Goal: Information Seeking & Learning: Learn about a topic

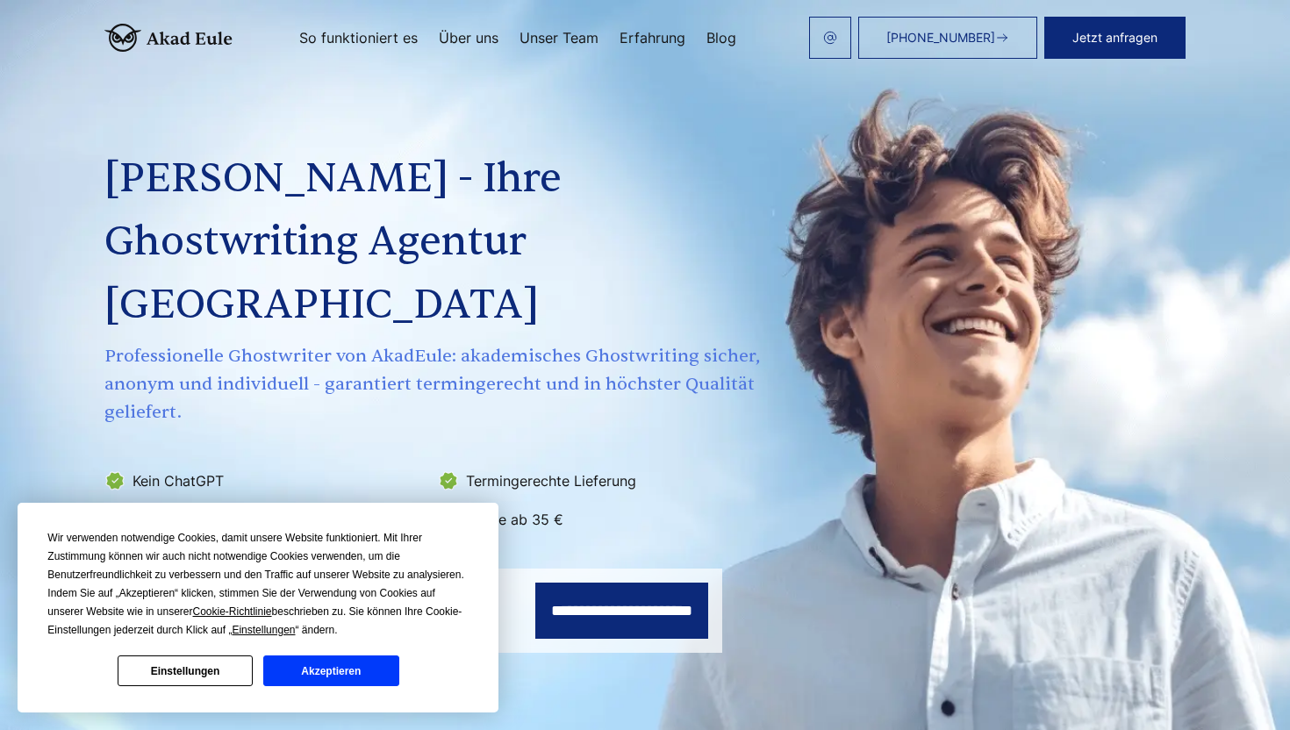
click at [232, 87] on div "[PERSON_NAME] - Ihre Ghostwriting Agentur Deutschland Professionelle Ghostwrite…" at bounding box center [434, 298] width 660 height 470
click at [356, 673] on button "Akzeptieren" at bounding box center [330, 671] width 135 height 31
click at [345, 676] on button "Akzeptieren" at bounding box center [330, 671] width 135 height 31
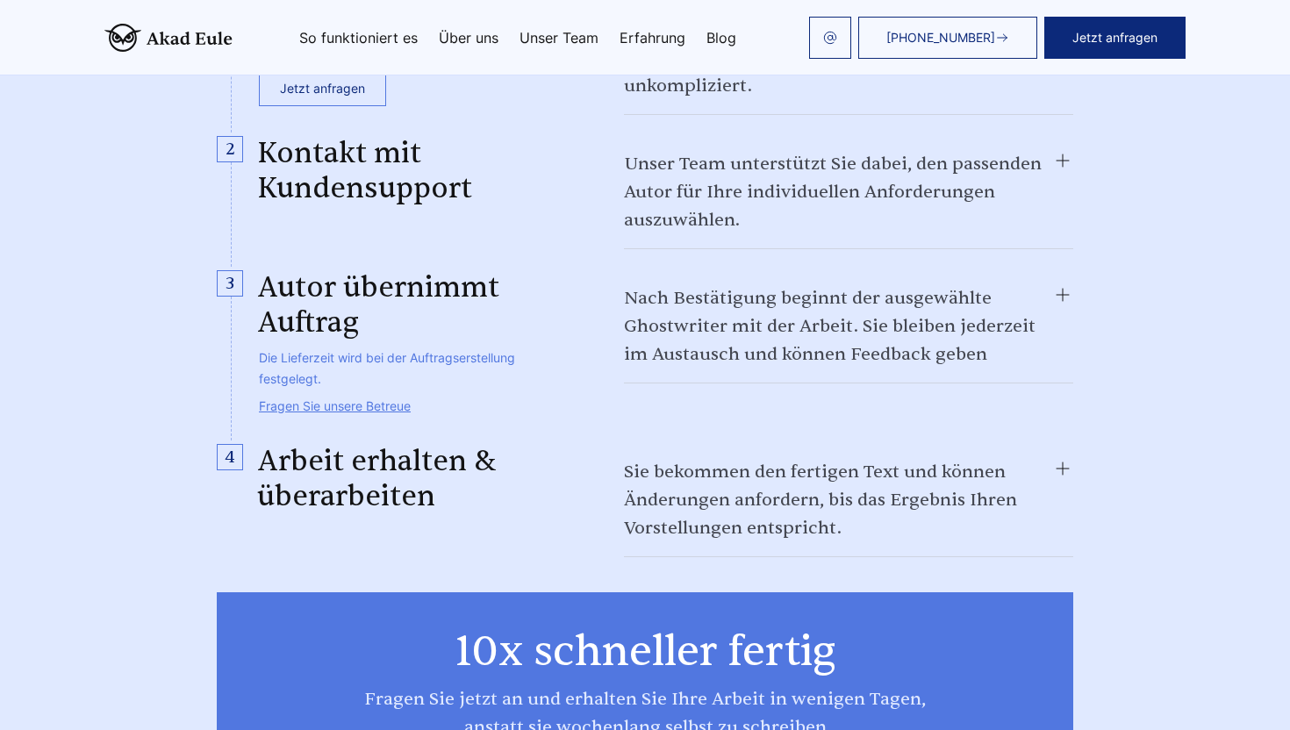
scroll to position [1928, 0]
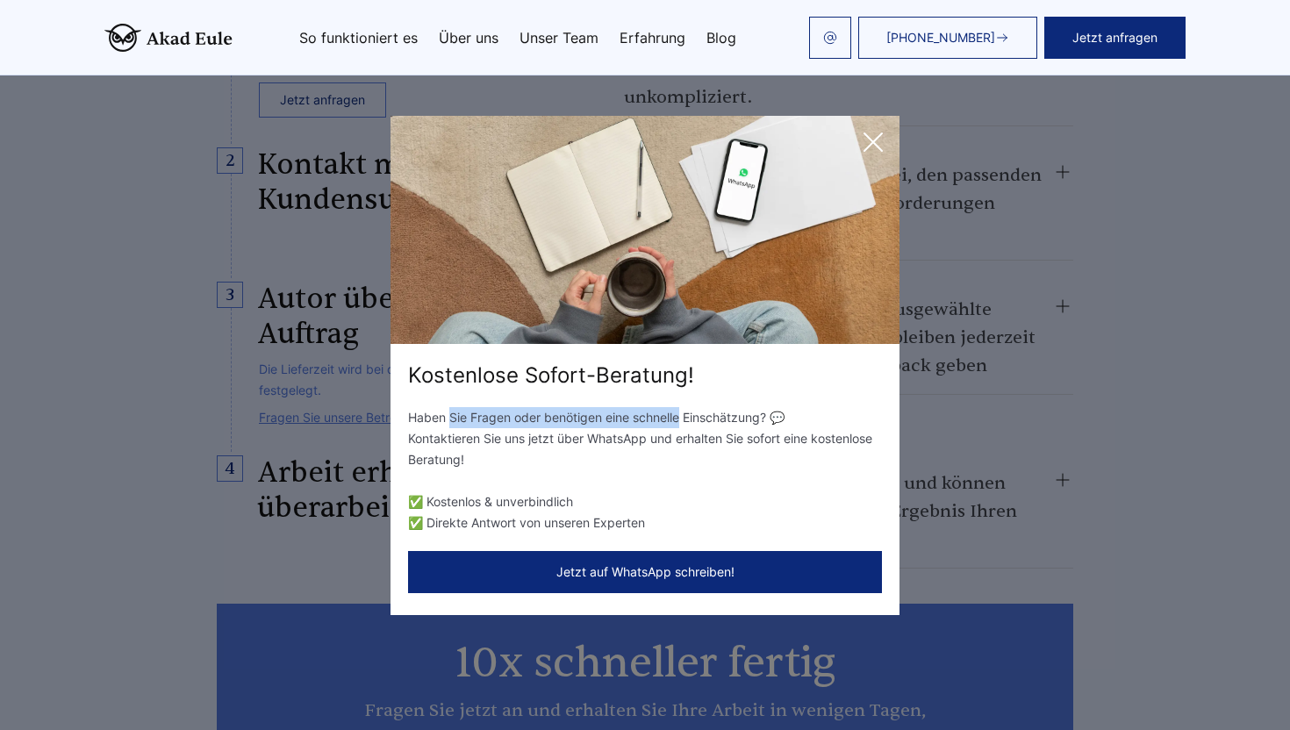
drag, startPoint x: 449, startPoint y: 414, endPoint x: 679, endPoint y: 415, distance: 230.0
click at [679, 415] on p "Haben Sie Fragen oder benötigen eine schnelle Einschätzung? 💬 Kontaktieren Sie …" at bounding box center [645, 438] width 474 height 63
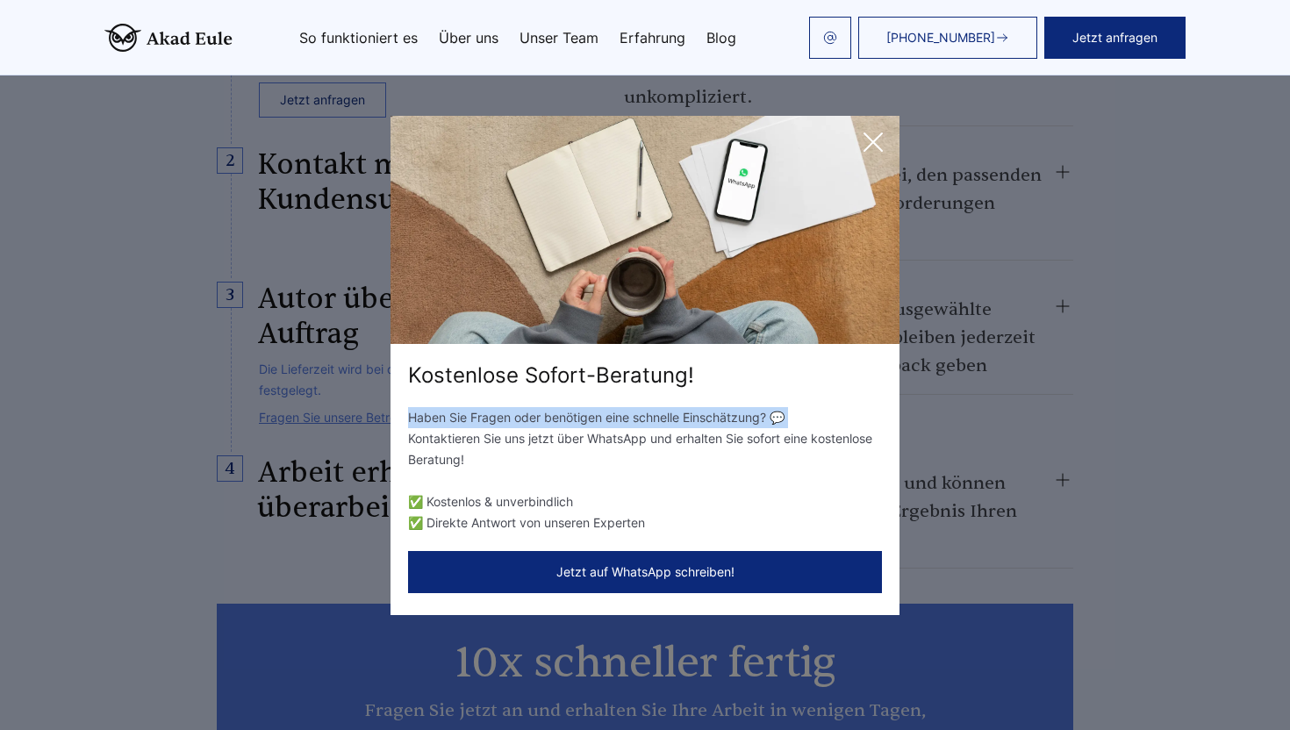
click at [679, 415] on p "Haben Sie Fragen oder benötigen eine schnelle Einschätzung? 💬 Kontaktieren Sie …" at bounding box center [645, 438] width 474 height 63
click at [679, 434] on p "Haben Sie Fragen oder benötigen eine schnelle Einschätzung? 💬 Kontaktieren Sie …" at bounding box center [645, 438] width 474 height 63
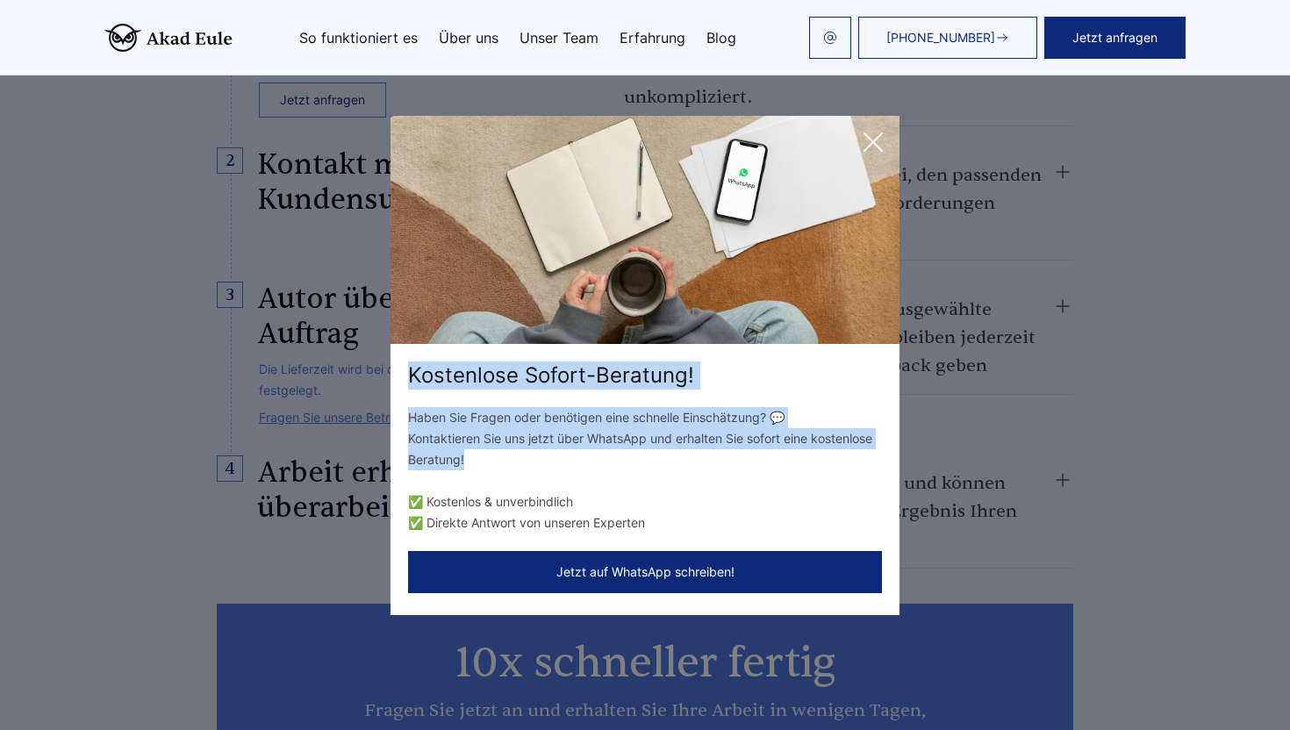
drag, startPoint x: 679, startPoint y: 434, endPoint x: 588, endPoint y: 393, distance: 100.2
click at [587, 393] on div "Kostenlose Sofort-Beratung! Haben Sie Fragen oder benötigen eine schnelle Einsc…" at bounding box center [645, 365] width 509 height 499
click at [608, 370] on div "Kostenlose Sofort-Beratung!" at bounding box center [645, 376] width 509 height 28
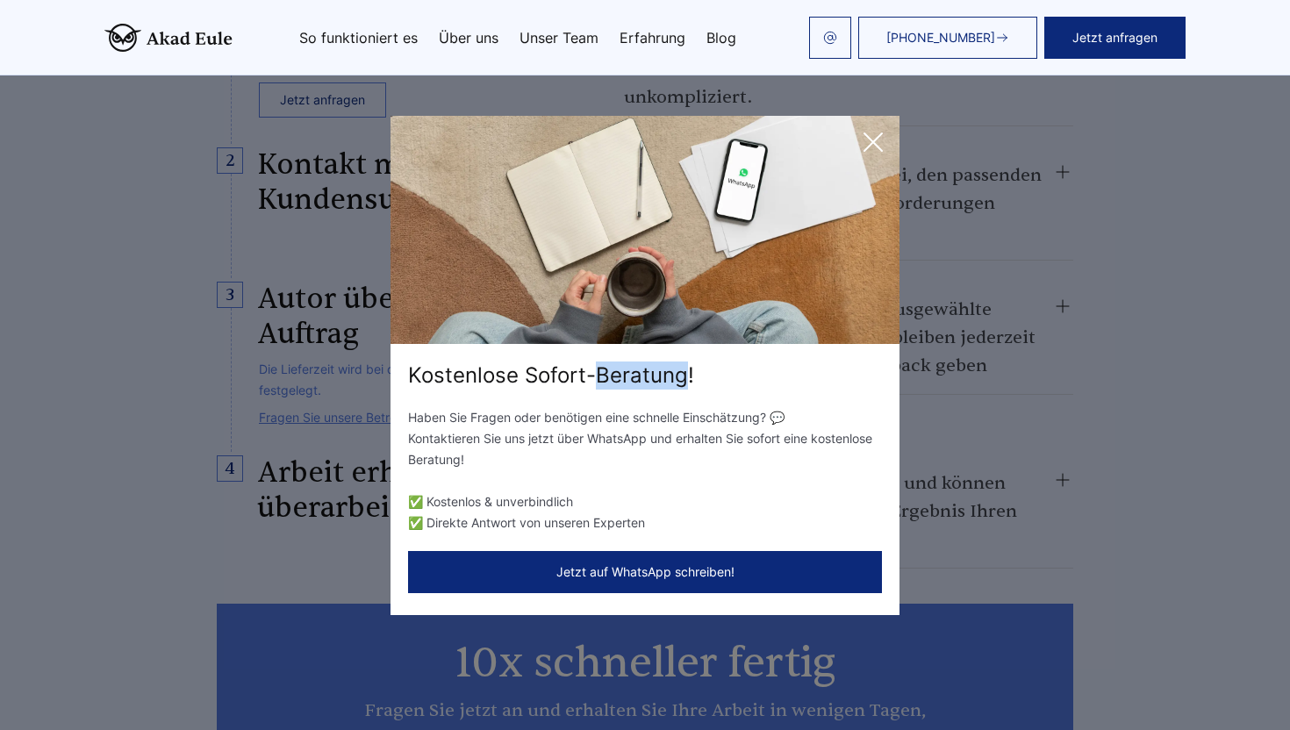
click at [608, 370] on div "Kostenlose Sofort-Beratung!" at bounding box center [645, 376] width 509 height 28
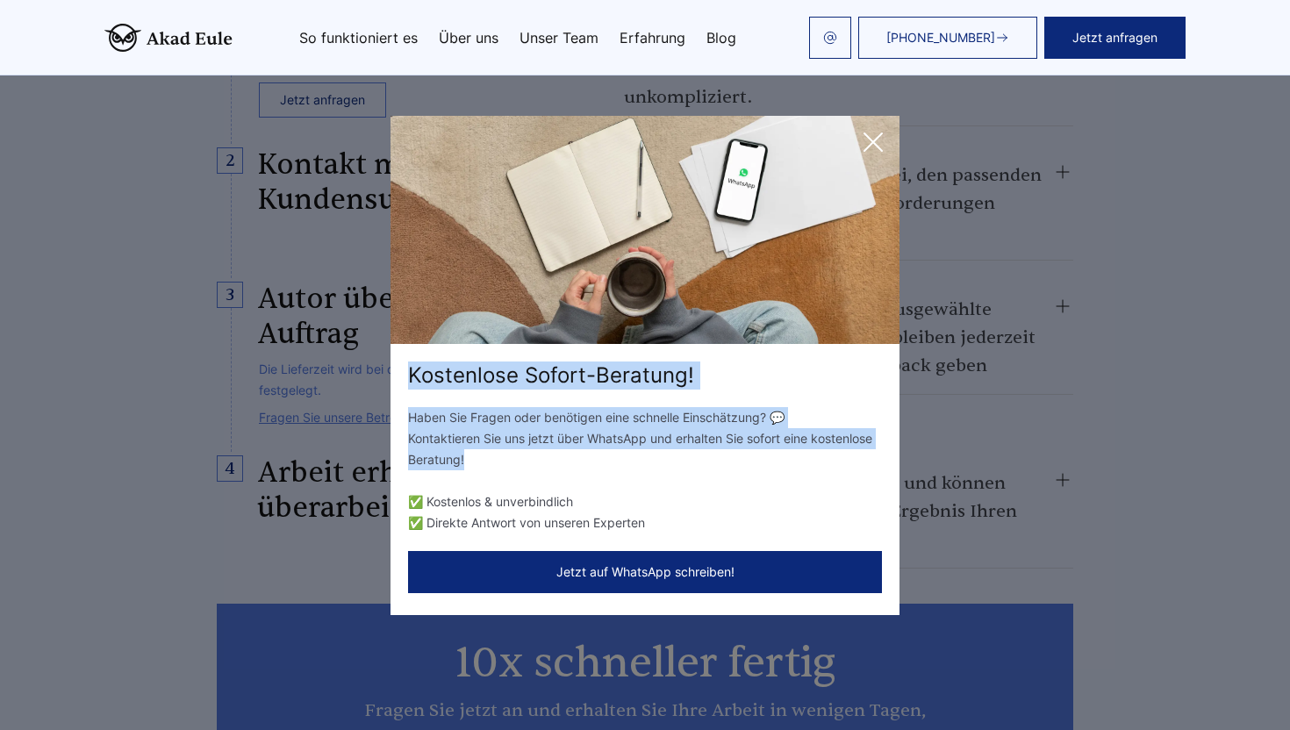
drag, startPoint x: 608, startPoint y: 370, endPoint x: 625, endPoint y: 459, distance: 90.2
click at [625, 459] on div "Kostenlose Sofort-Beratung! Haben Sie Fragen oder benötigen eine schnelle Einsc…" at bounding box center [645, 365] width 509 height 499
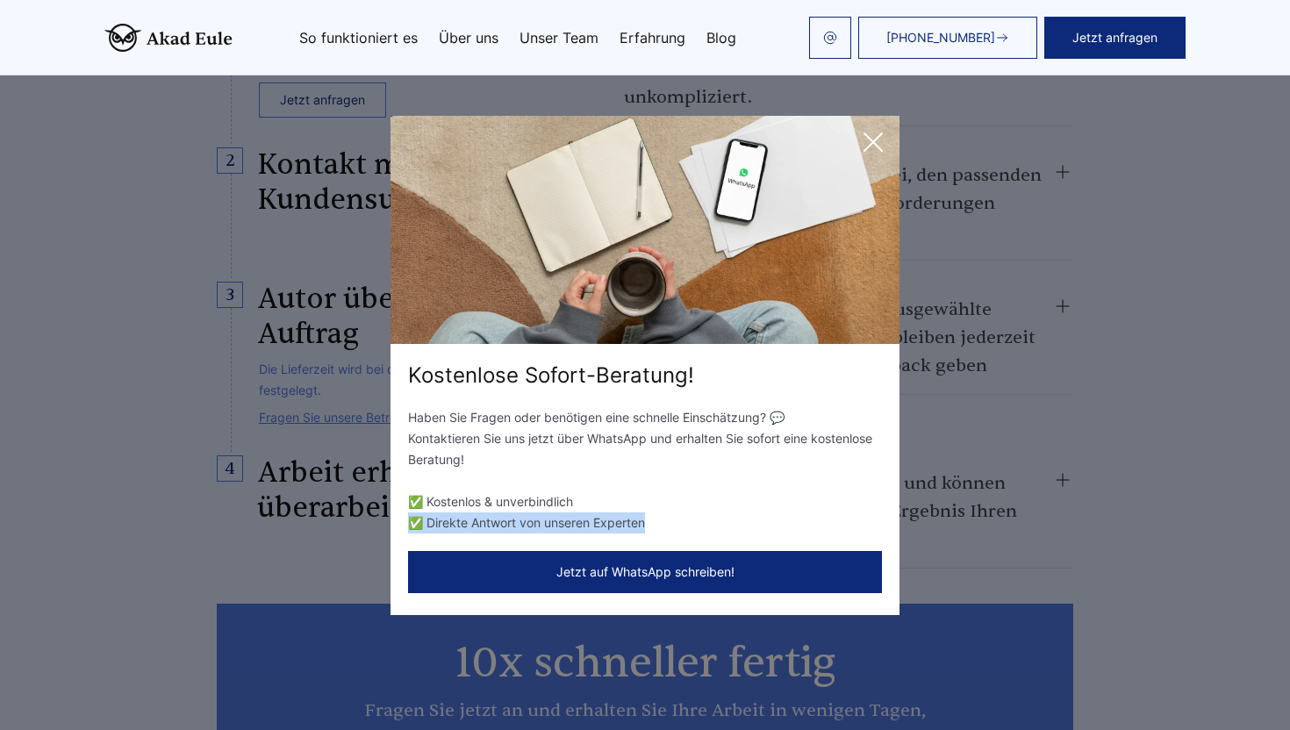
drag, startPoint x: 651, startPoint y: 513, endPoint x: 626, endPoint y: 506, distance: 26.4
click at [627, 507] on ul "✅ Kostenlos & unverbindlich ✅ Direkte Antwort von unseren Experten" at bounding box center [645, 513] width 474 height 42
click at [635, 498] on li "✅ Kostenlos & unverbindlich" at bounding box center [645, 502] width 474 height 21
click at [882, 139] on icon at bounding box center [873, 142] width 35 height 35
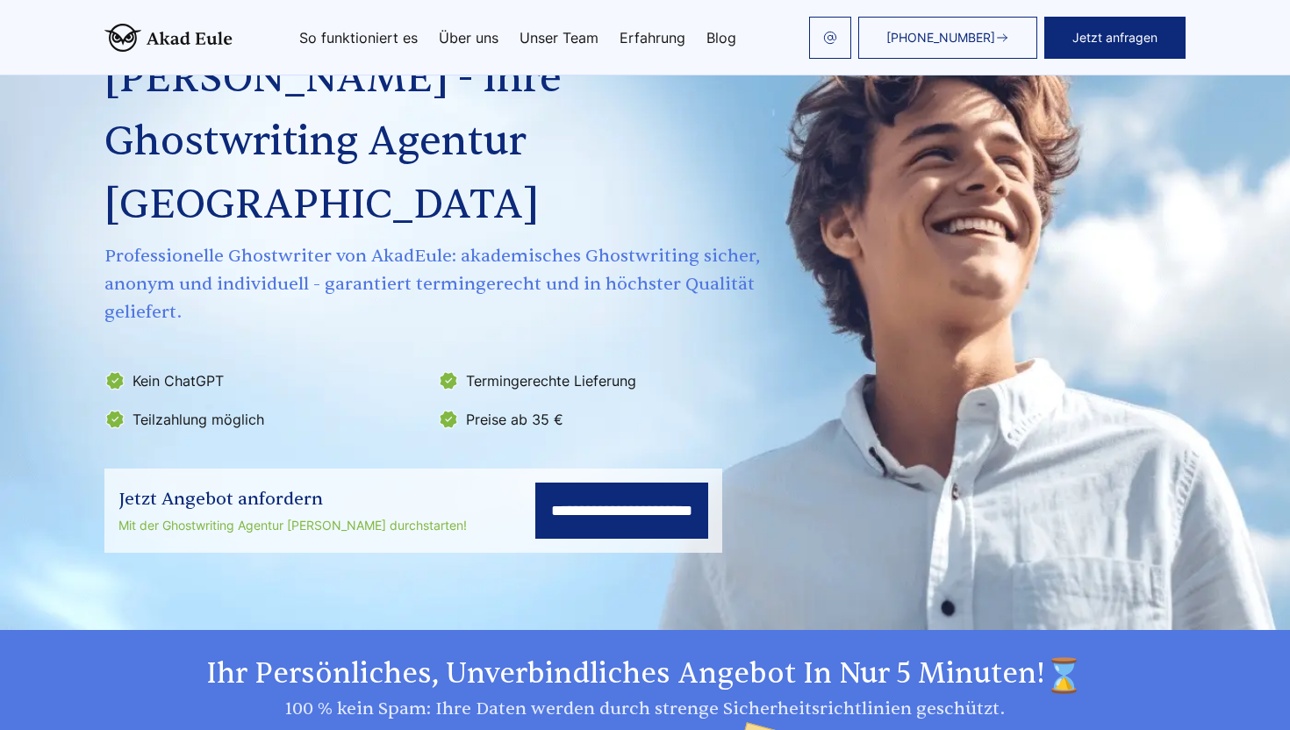
scroll to position [0, 0]
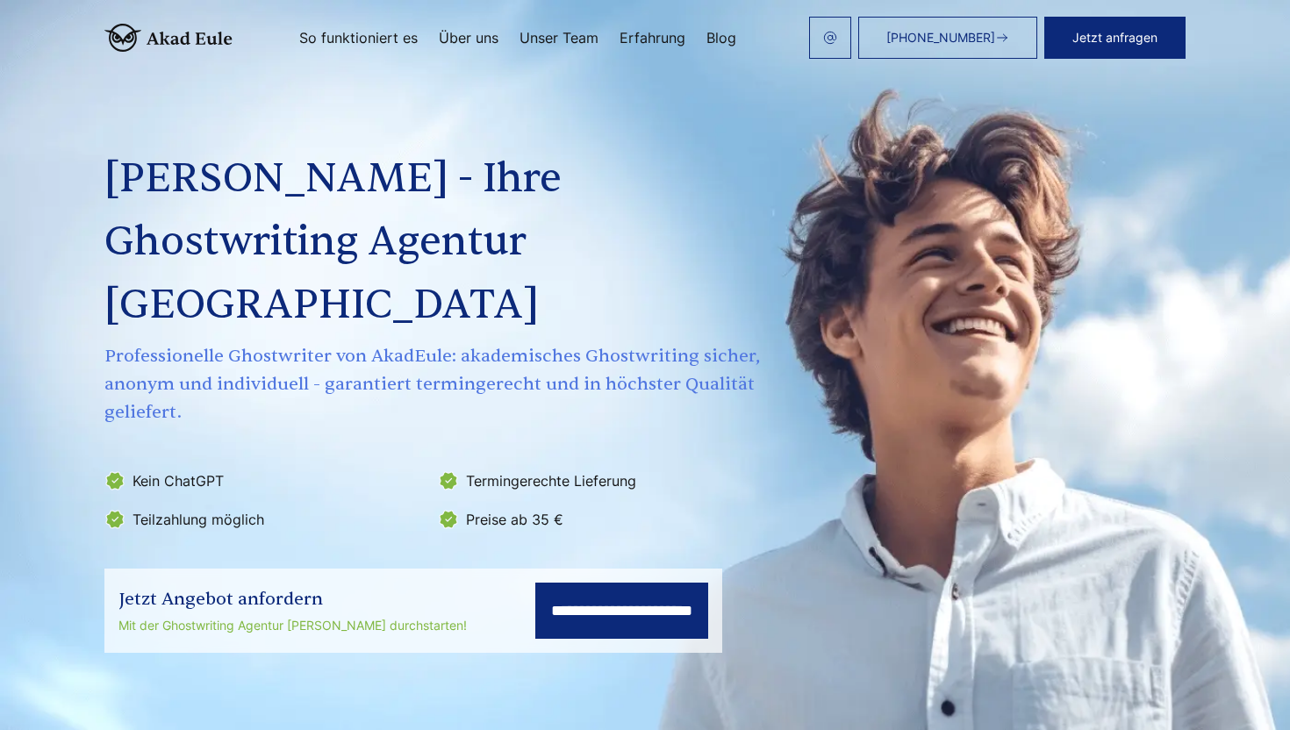
click at [562, 26] on div "+49 441 93168044 Jetzt anfragen So funktioniert es Über uns Unser Team Erfahrung" at bounding box center [709, 38] width 953 height 42
click at [562, 41] on link "Unser Team" at bounding box center [559, 38] width 79 height 14
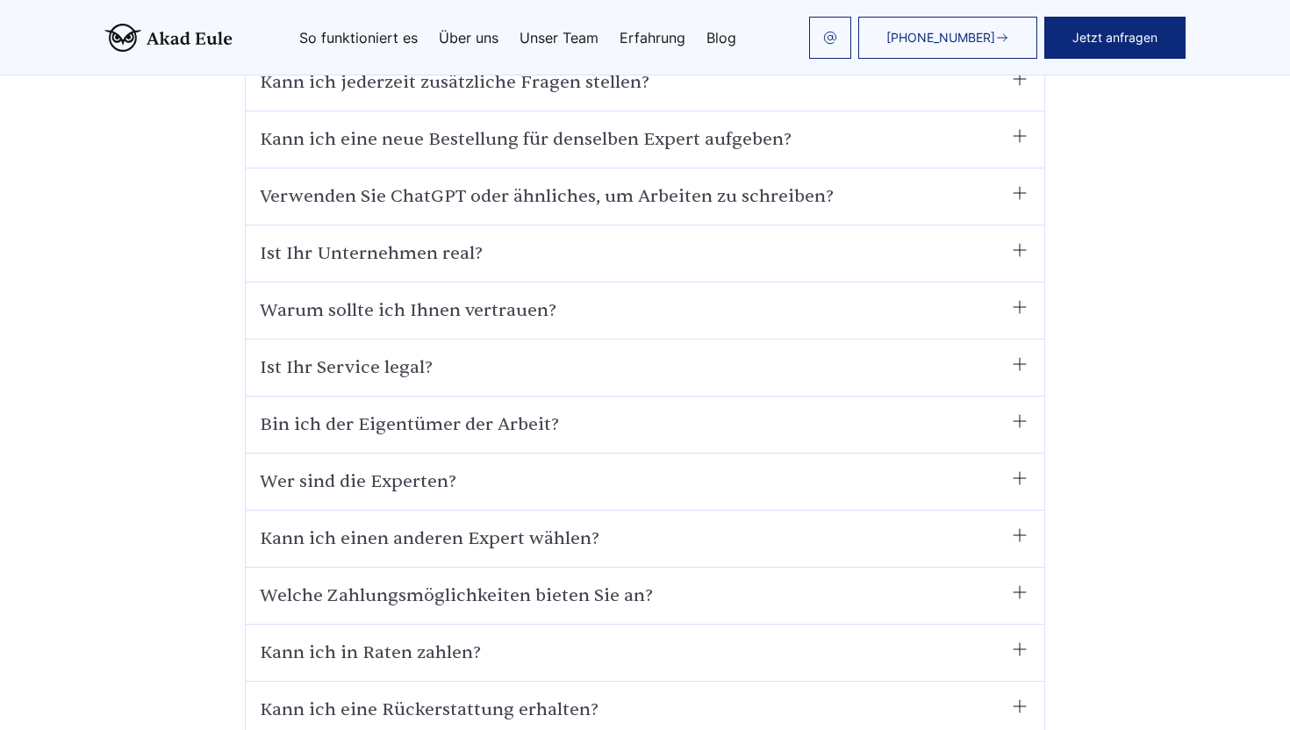
scroll to position [9878, 0]
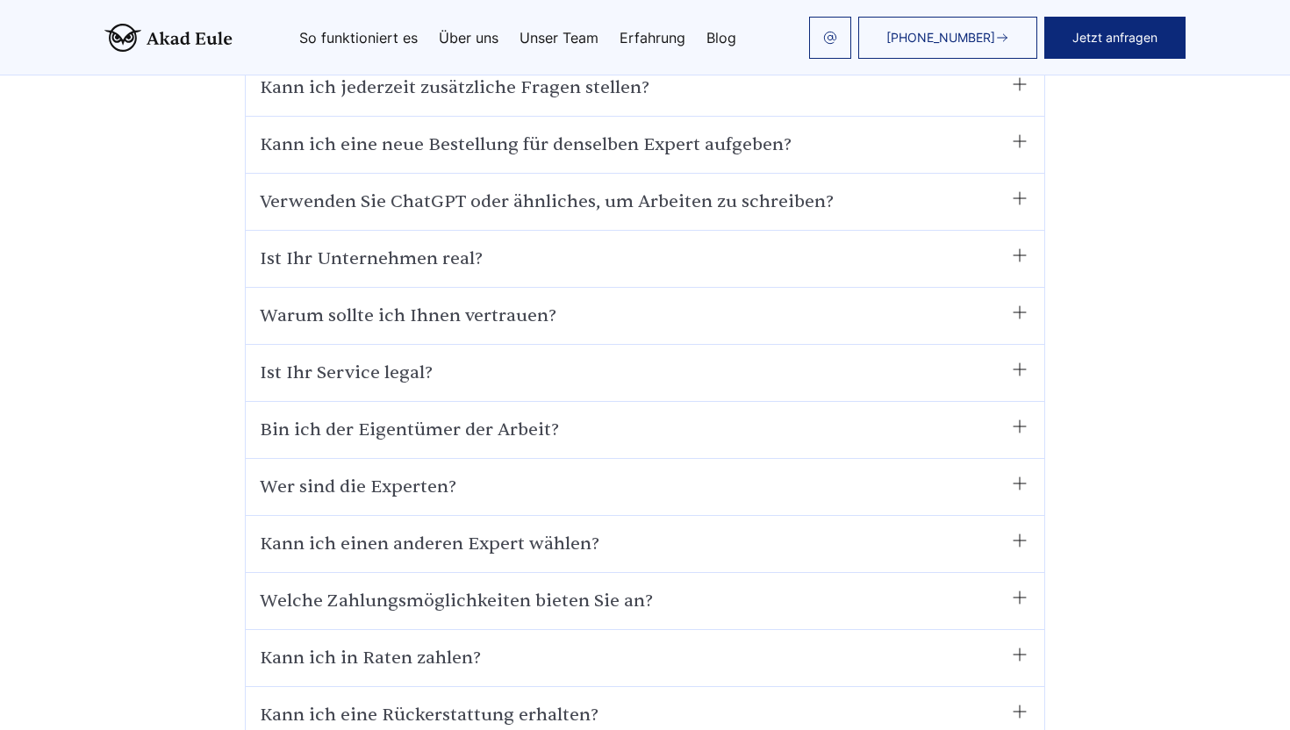
click at [693, 345] on div "Ist Ihr Service legal? Ja, es gibt keine Gesetze gegen Hilfe. Lesen Sie gerne d…" at bounding box center [645, 373] width 799 height 57
click at [1017, 359] on summary "Ist Ihr Service legal?" at bounding box center [645, 373] width 771 height 28
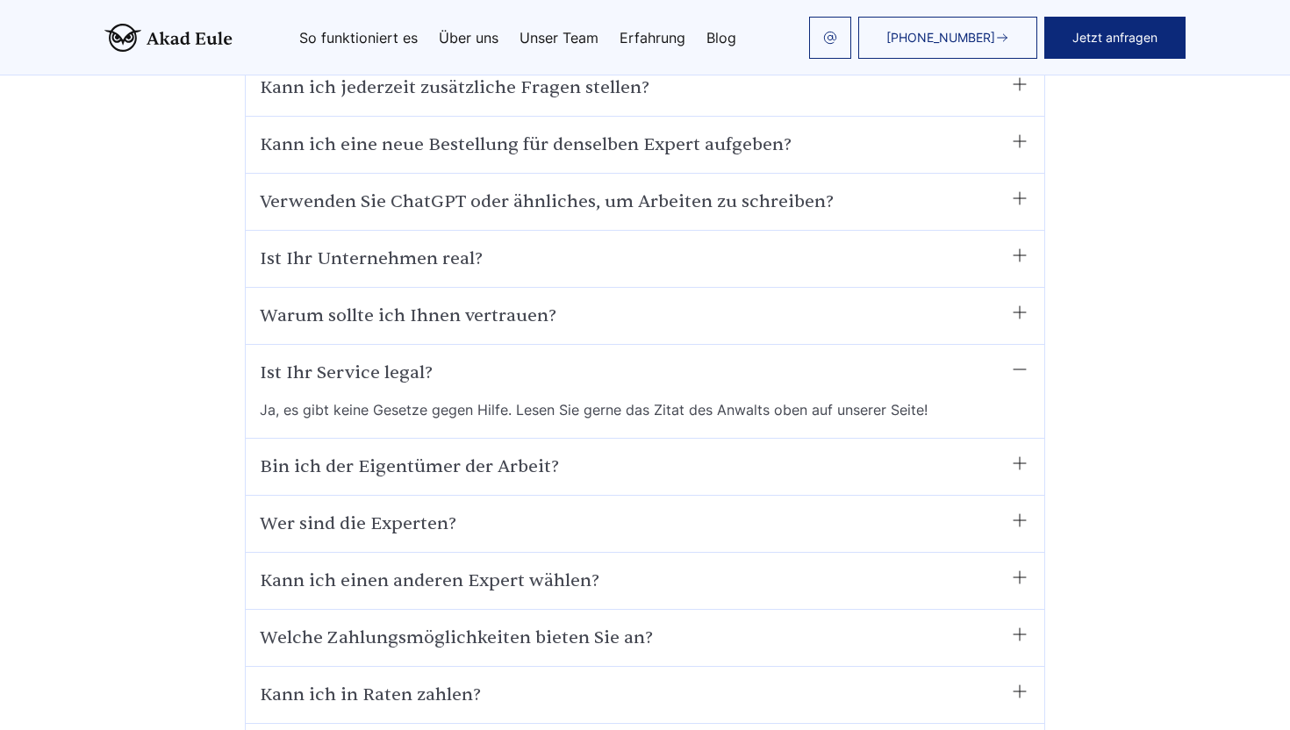
click at [1010, 359] on summary "Ist Ihr Service legal?" at bounding box center [645, 373] width 771 height 28
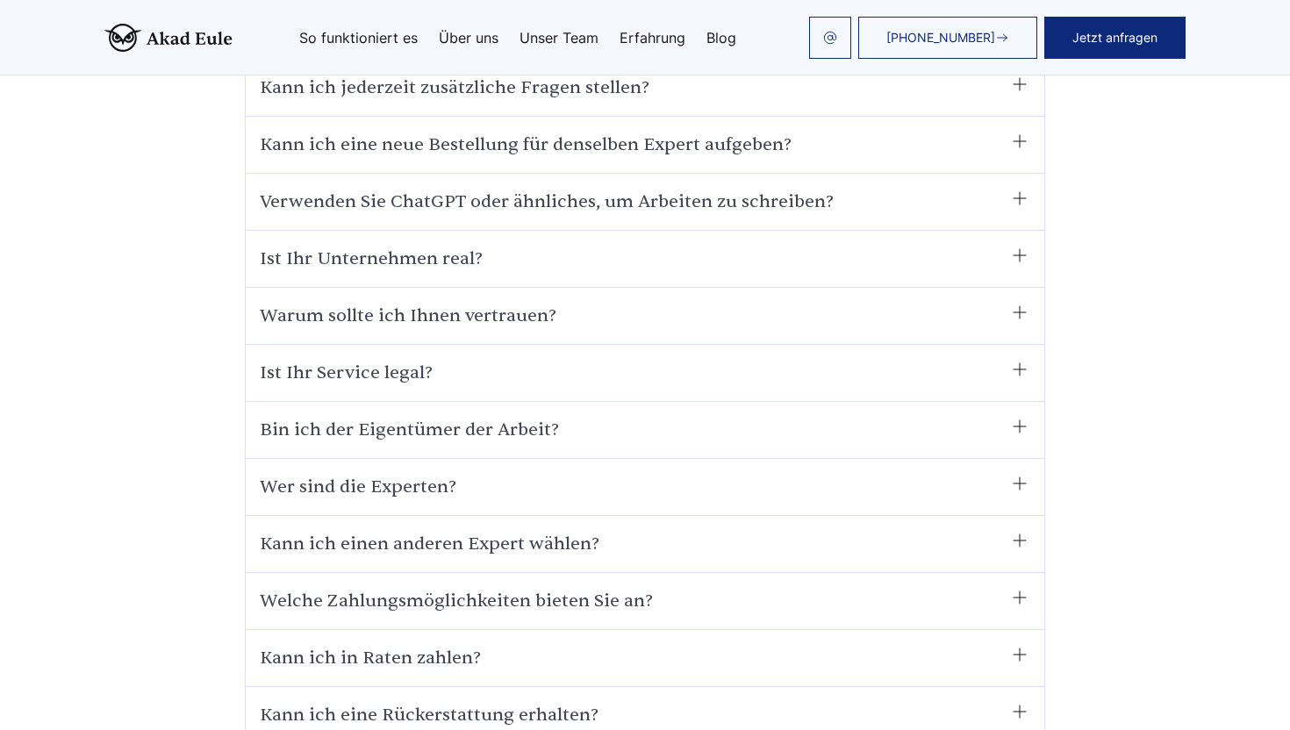
click at [1017, 416] on summary "Bin ich der Eigentümer der Arbeit?" at bounding box center [645, 430] width 771 height 28
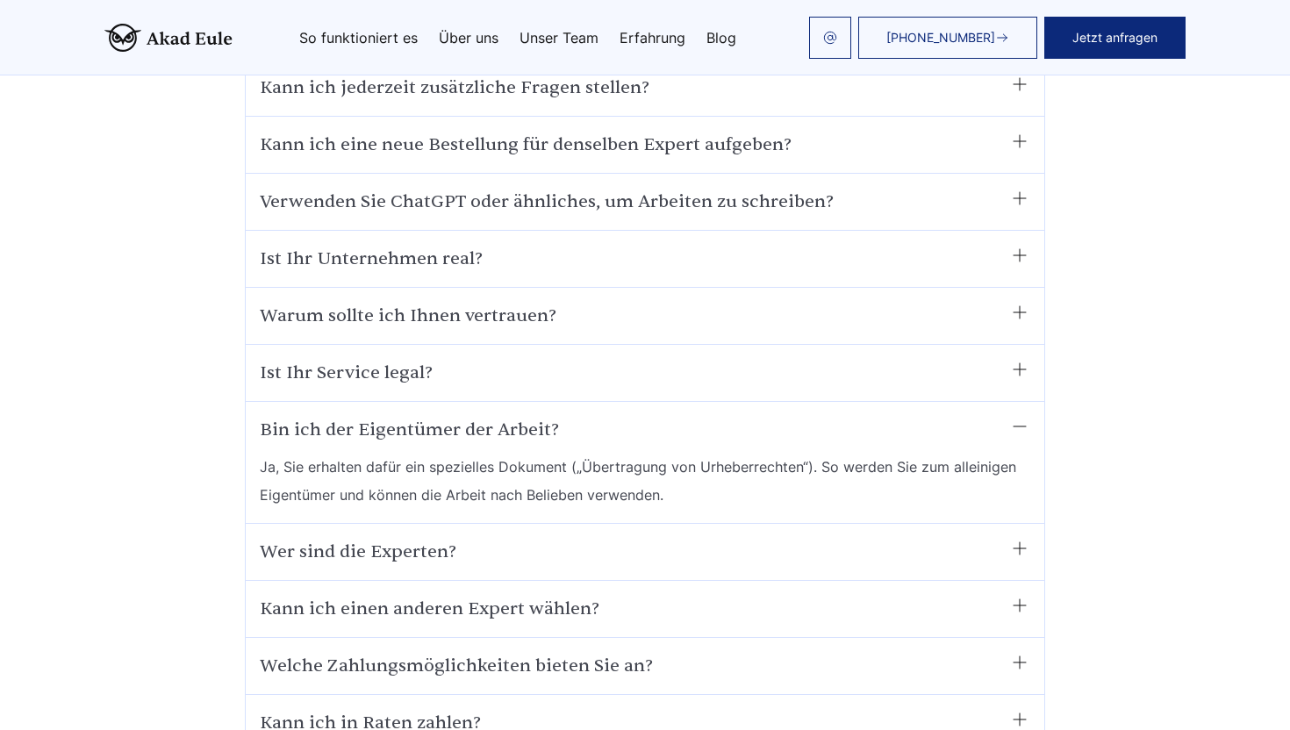
click at [1017, 416] on summary "Bin ich der Eigentümer der Arbeit?" at bounding box center [645, 430] width 771 height 28
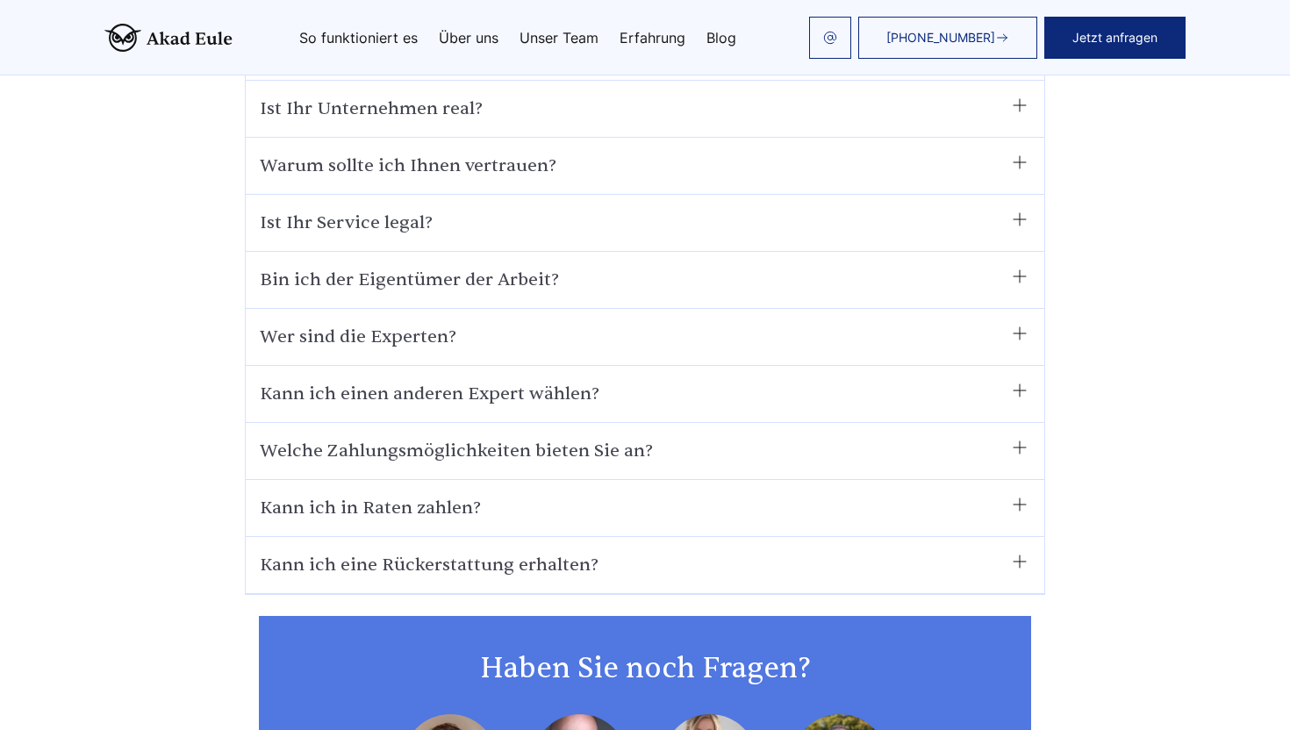
scroll to position [10024, 0]
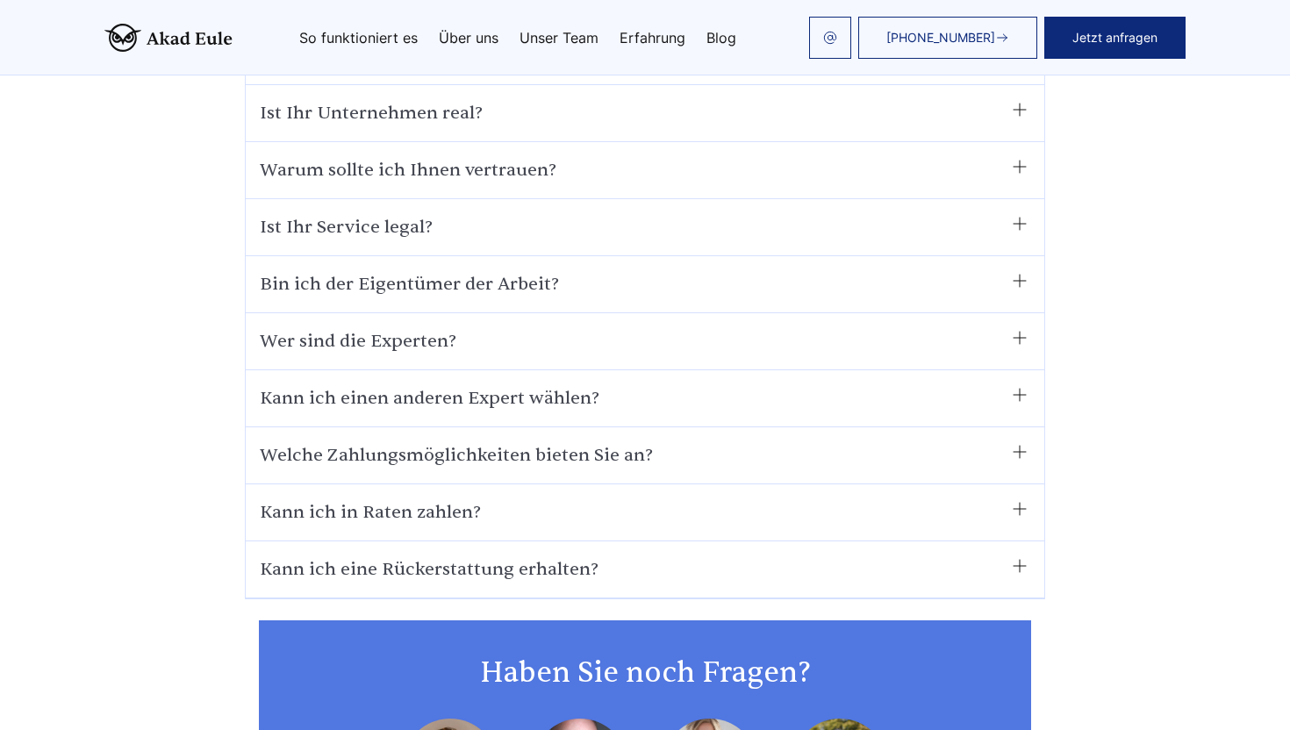
click at [1024, 270] on summary "Bin ich der Eigentümer der Arbeit?" at bounding box center [645, 284] width 771 height 28
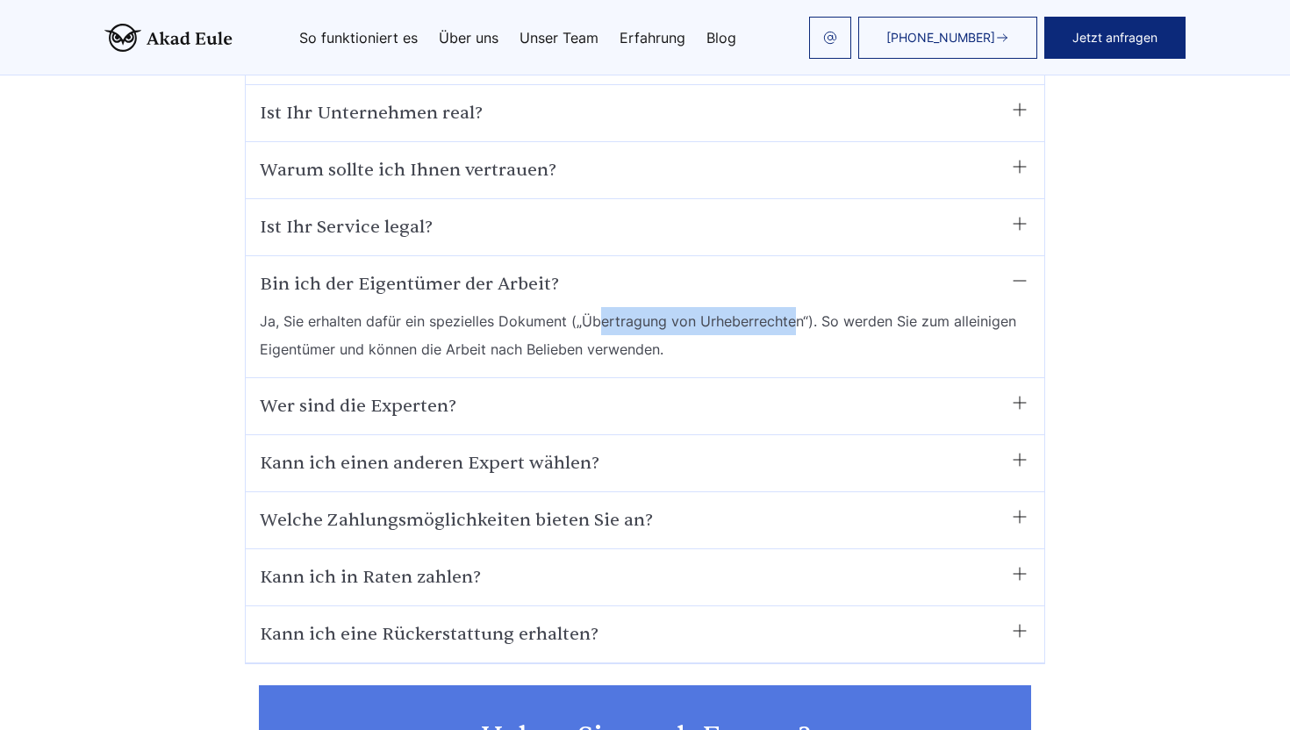
drag, startPoint x: 597, startPoint y: 201, endPoint x: 793, endPoint y: 201, distance: 195.7
click at [793, 307] on span "Ja, Sie erhalten dafür ein spezielles Dokument („Übertragung von Urheberrechten…" at bounding box center [645, 335] width 771 height 56
click at [822, 307] on span "Ja, Sie erhalten dafür ein spezielles Dokument („Übertragung von Urheberrechten…" at bounding box center [645, 335] width 771 height 56
click at [934, 270] on summary "Bin ich der Eigentümer der Arbeit?" at bounding box center [645, 284] width 771 height 28
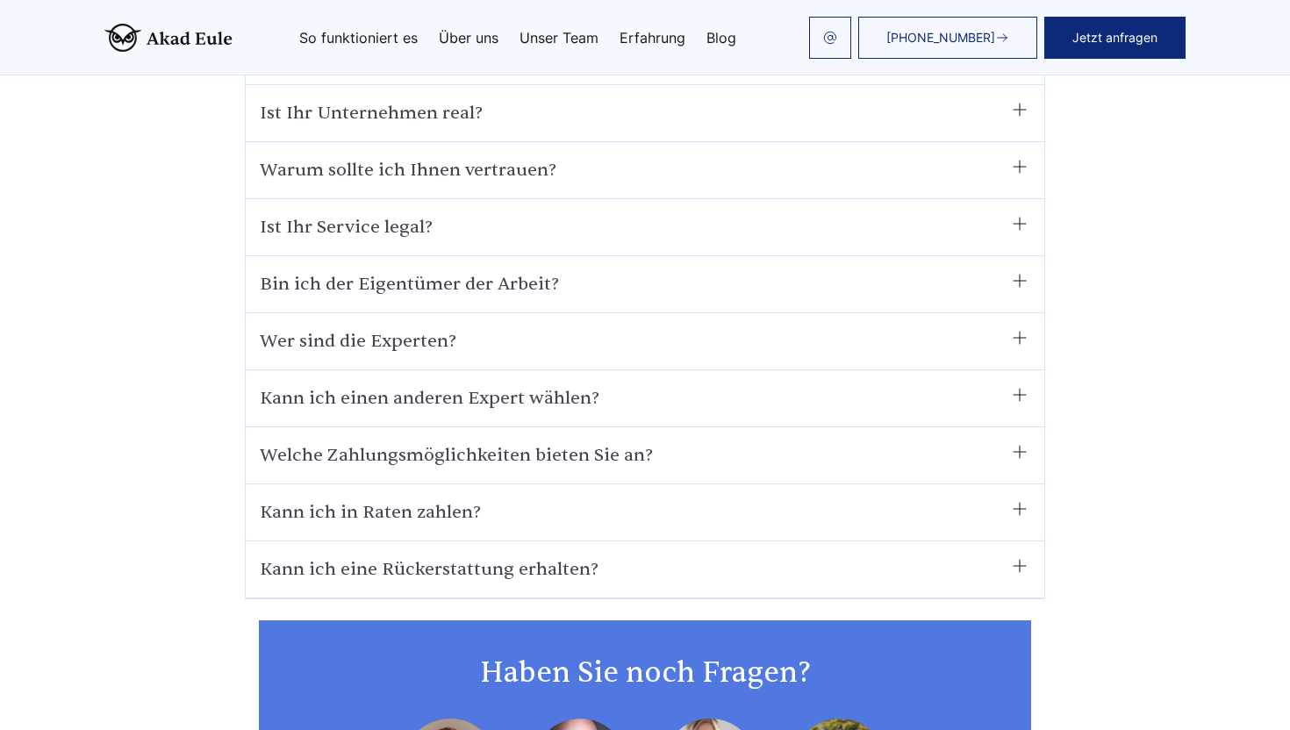
click at [972, 270] on summary "Bin ich der Eigentümer der Arbeit?" at bounding box center [645, 284] width 771 height 28
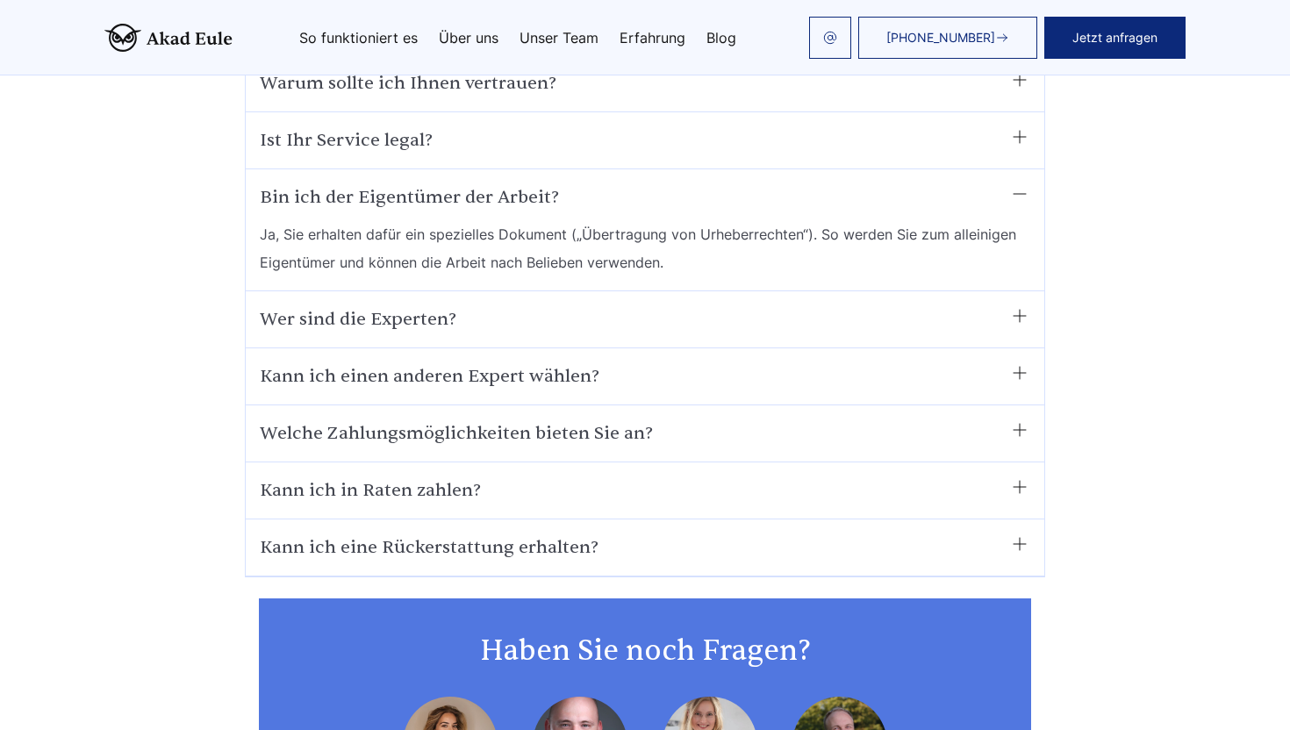
scroll to position [10067, 0]
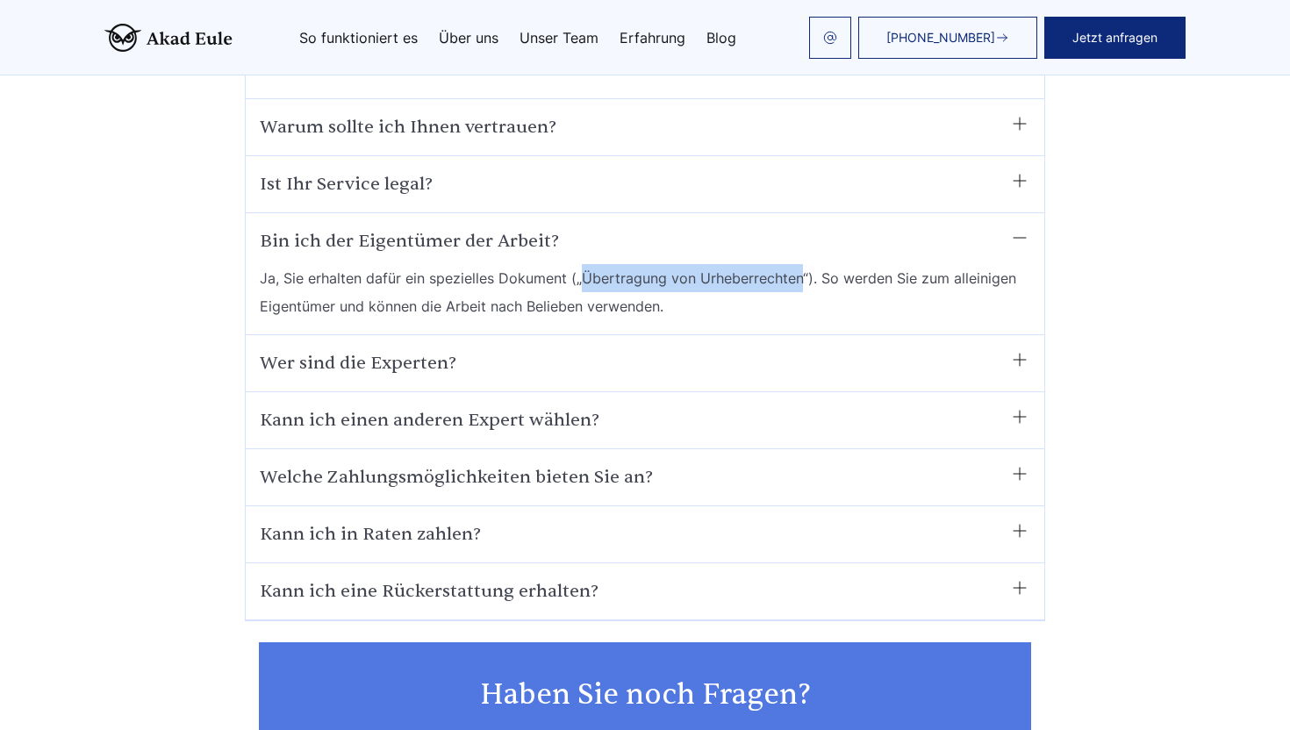
drag, startPoint x: 582, startPoint y: 160, endPoint x: 800, endPoint y: 161, distance: 218.6
click at [800, 264] on span "Ja, Sie erhalten dafür ein spezielles Dokument („Übertragung von Urheberrechten…" at bounding box center [645, 292] width 771 height 56
click at [822, 264] on span "Ja, Sie erhalten dafür ein spezielles Dokument („Übertragung von Urheberrechten…" at bounding box center [645, 292] width 771 height 56
click at [1009, 227] on summary "Bin ich der Eigentümer der Arbeit?" at bounding box center [645, 241] width 771 height 28
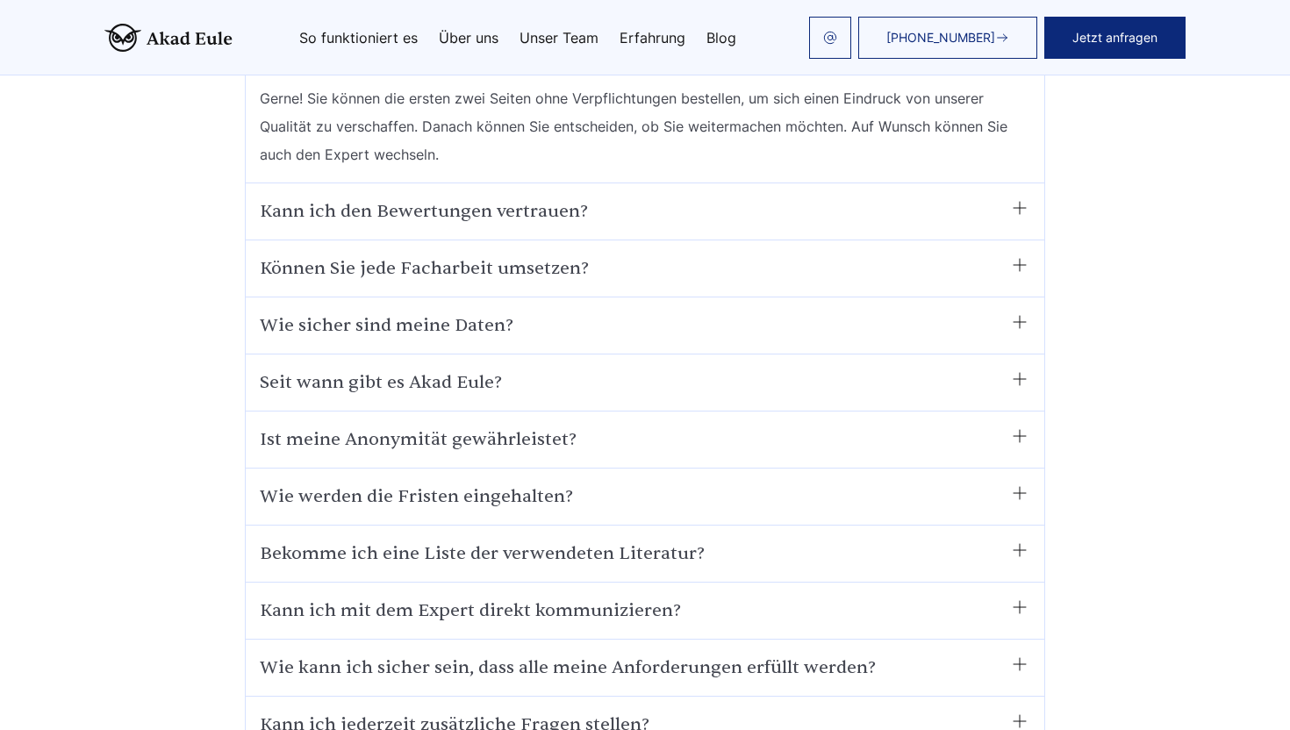
scroll to position [8987, 0]
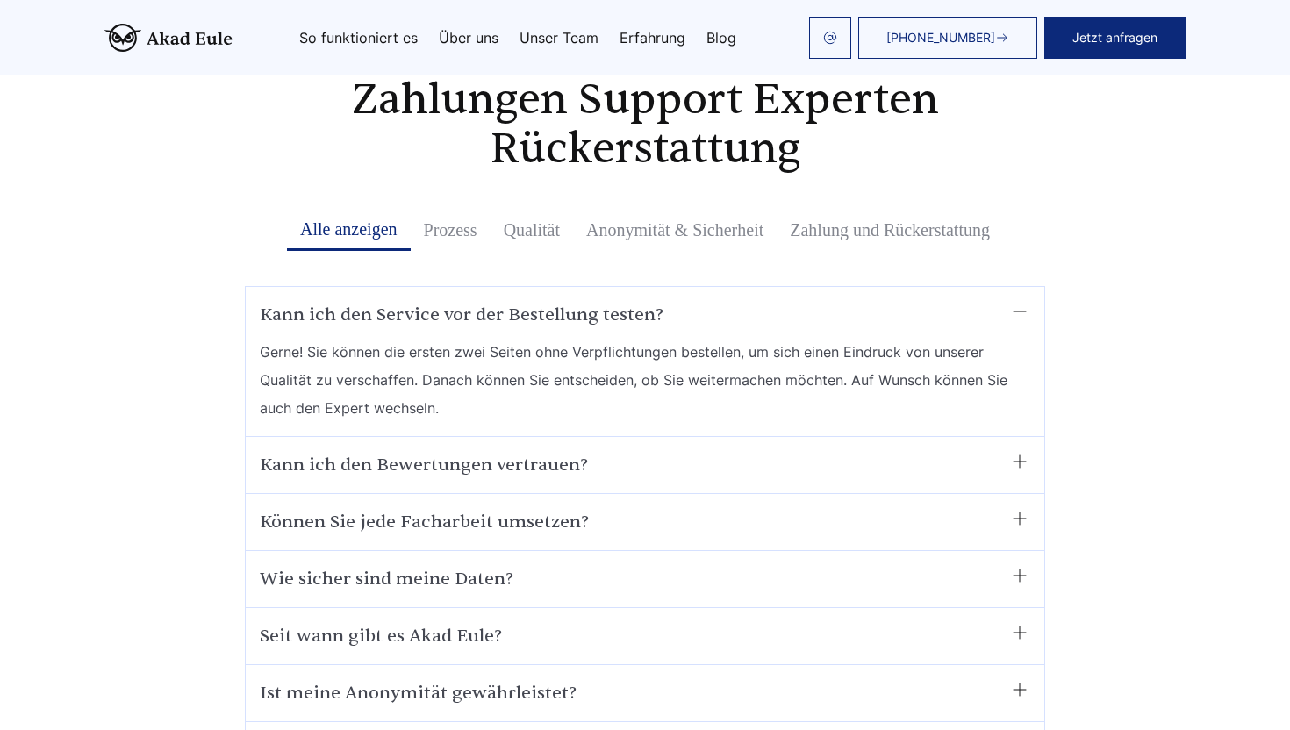
click at [895, 551] on div "Wie sicher sind meine Daten? Hundertprozentig sicher! Datensicherheit ist unser…" at bounding box center [645, 579] width 799 height 57
click at [895, 622] on summary "Seit wann gibt es Akad Eule?﻿" at bounding box center [645, 636] width 771 height 28
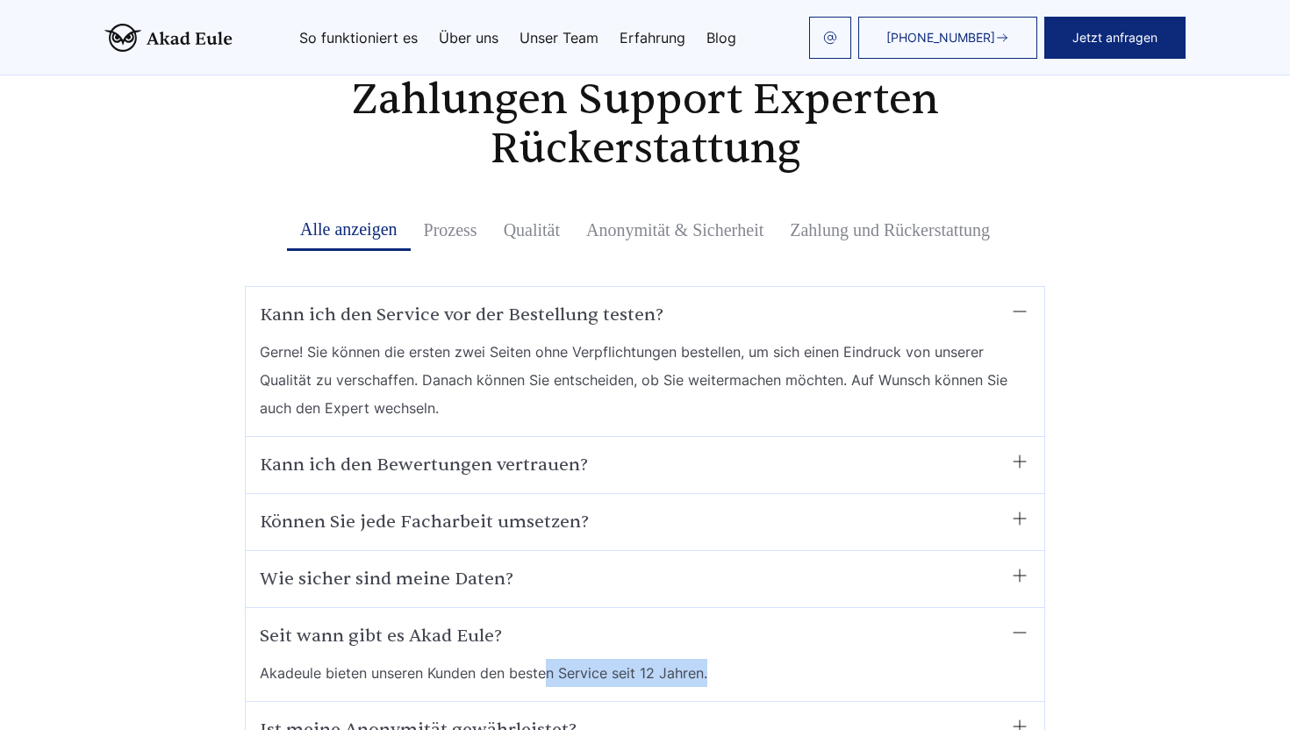
drag, startPoint x: 738, startPoint y: 558, endPoint x: 540, endPoint y: 557, distance: 198.4
click at [540, 622] on details "Seit wann gibt es Akad Eule?﻿ Akadeule bieten unseren Kunden den besten Service…" at bounding box center [645, 654] width 771 height 65
click at [540, 659] on span "Akadeule bieten unseren Kunden den besten Service seit 12 Jahren." at bounding box center [484, 673] width 448 height 28
click at [836, 608] on div "Seit wann gibt es Akad Eule?﻿ Akadeule bieten unseren Kunden den besten Service…" at bounding box center [645, 655] width 799 height 94
click at [991, 622] on summary "Seit wann gibt es Akad Eule?﻿" at bounding box center [645, 636] width 771 height 28
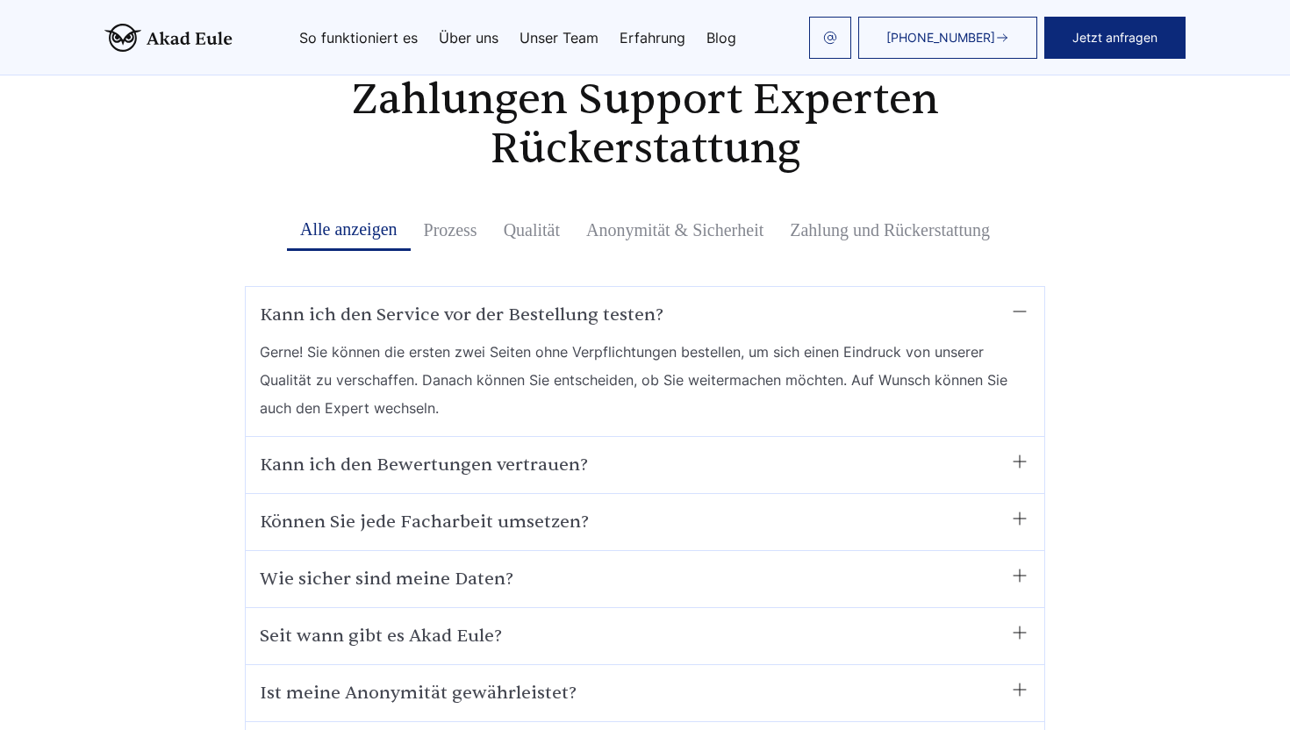
click at [1028, 622] on summary "Seit wann gibt es Akad Eule?﻿" at bounding box center [645, 636] width 771 height 28
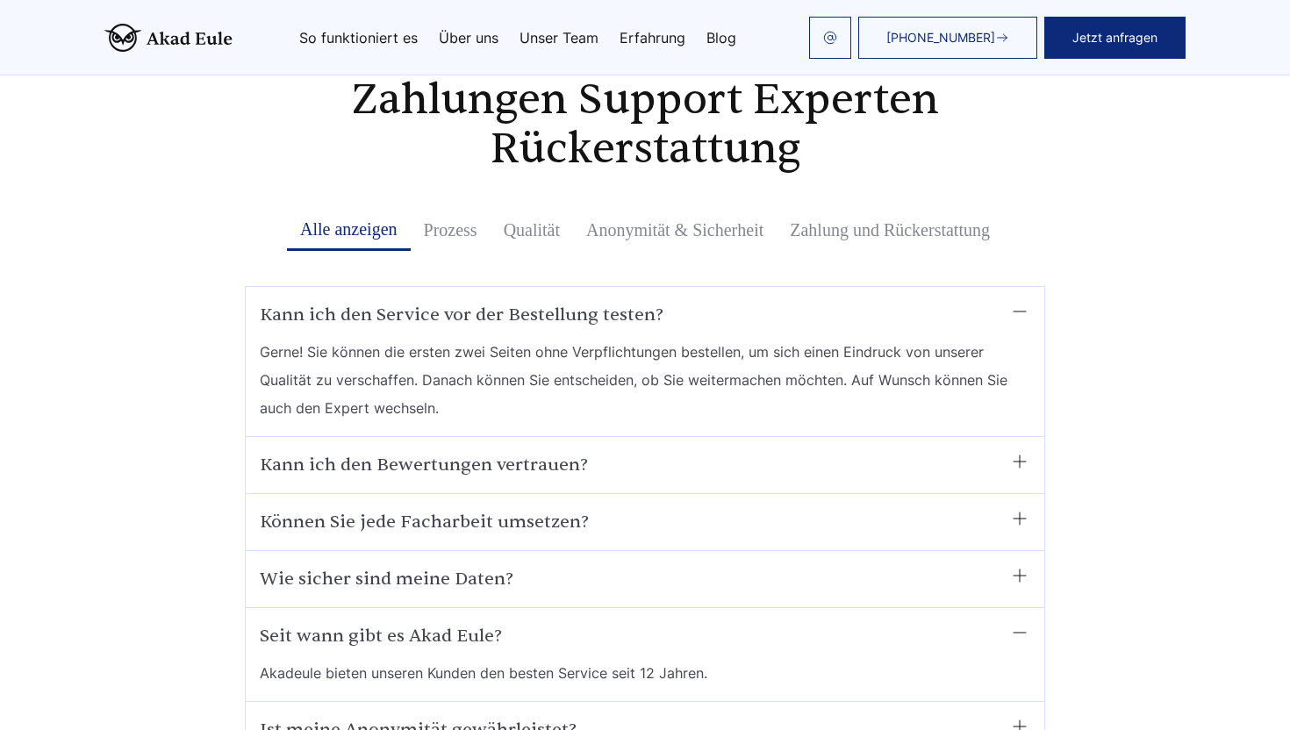
click at [1028, 622] on summary "Seit wann gibt es Akad Eule?﻿" at bounding box center [645, 636] width 771 height 28
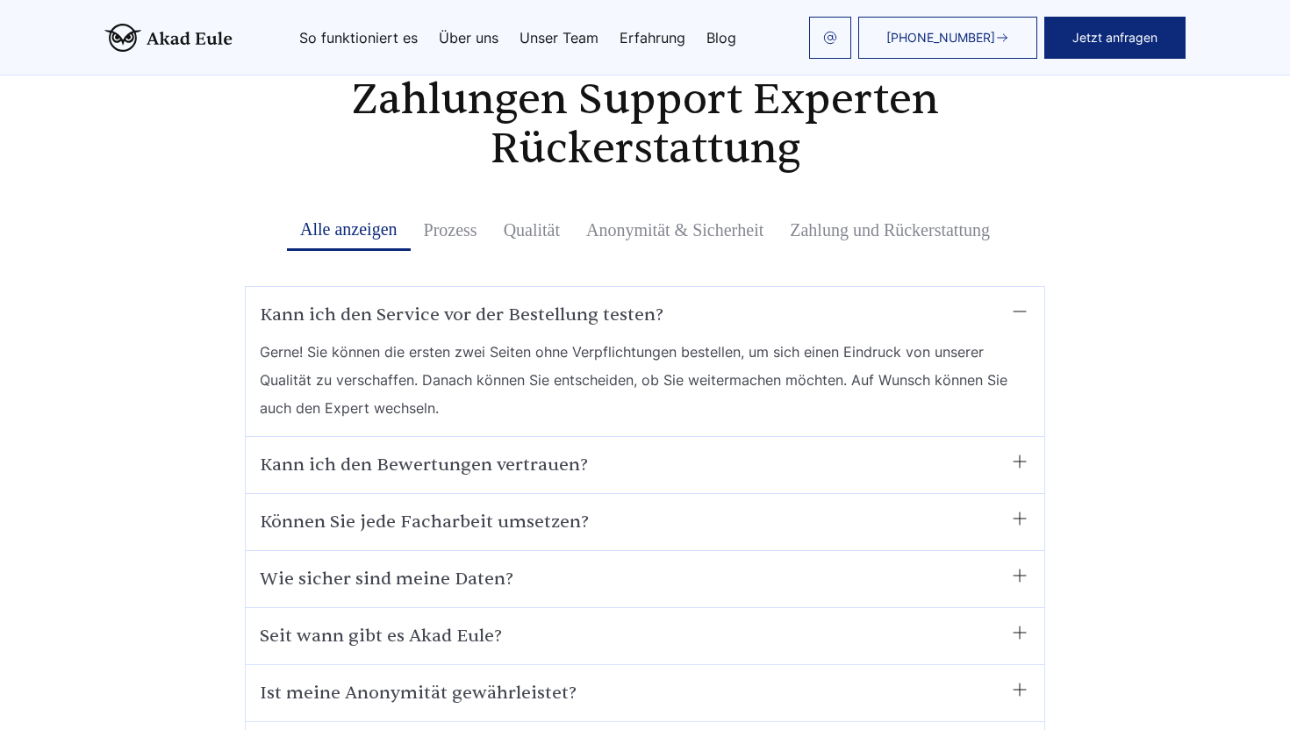
click at [1019, 679] on summary "Ist meine Anonymität gewährleistet?" at bounding box center [645, 693] width 771 height 28
